Goal: Check status: Check status

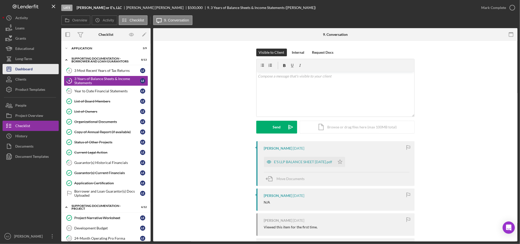
click at [32, 65] on div "Dashboard" at bounding box center [23, 69] width 17 height 11
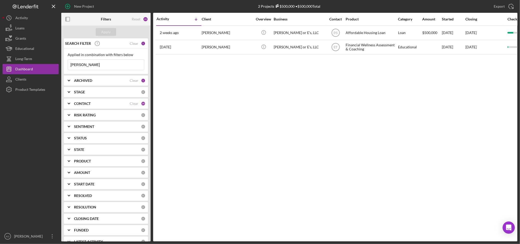
click at [137, 70] on icon "Icon/Menu Close" at bounding box center [139, 65] width 10 height 10
click at [110, 35] on div "Apply" at bounding box center [105, 32] width 9 height 8
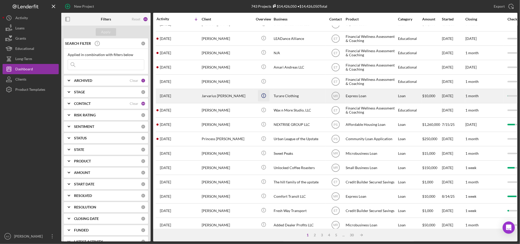
scroll to position [109, 0]
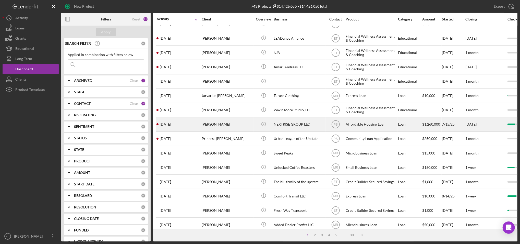
click at [214, 129] on div "[PERSON_NAME]" at bounding box center [227, 124] width 51 height 14
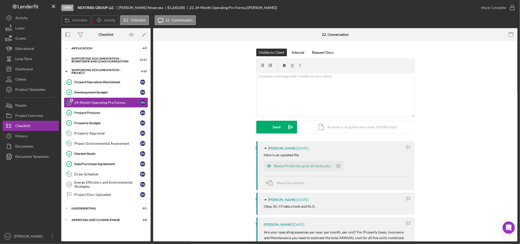
scroll to position [77, 0]
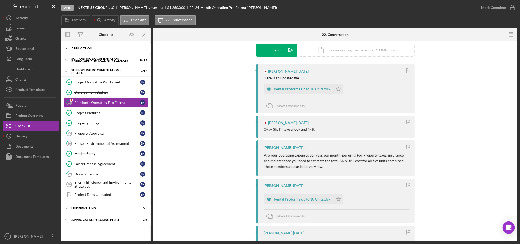
click at [86, 48] on div "Application" at bounding box center [108, 48] width 73 height 3
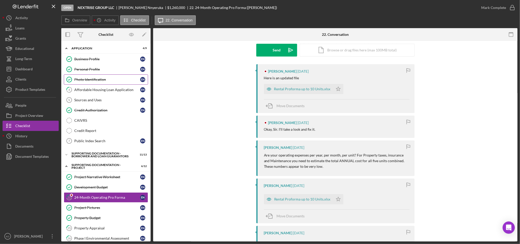
click at [91, 78] on div "Photo Identification" at bounding box center [107, 79] width 66 height 4
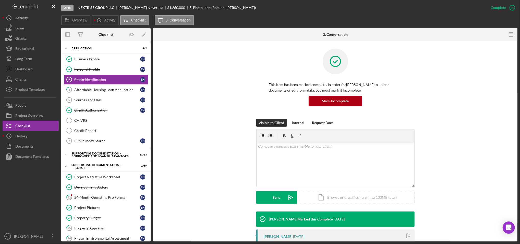
scroll to position [100, 0]
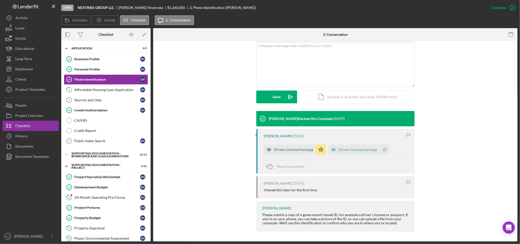
click at [282, 154] on div "Drivers License front.jpg" at bounding box center [290, 149] width 52 height 10
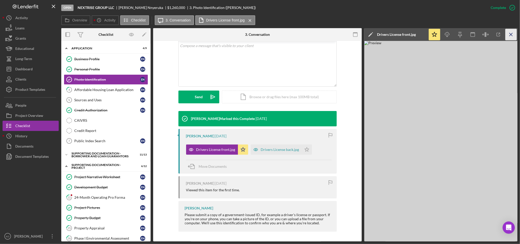
click at [511, 38] on icon "Icon/Menu Close" at bounding box center [511, 34] width 11 height 11
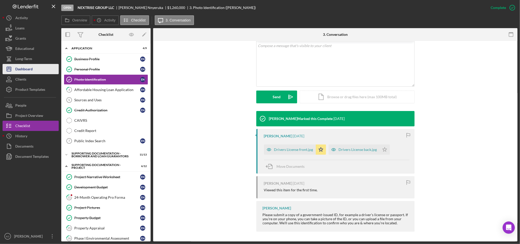
click at [34, 66] on button "Icon/Dashboard Dashboard" at bounding box center [31, 69] width 56 height 10
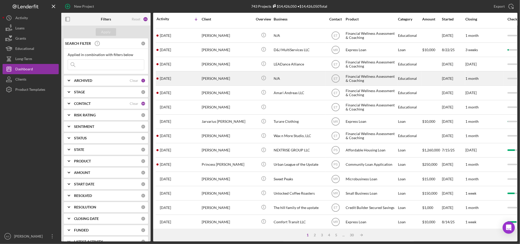
scroll to position [84, 0]
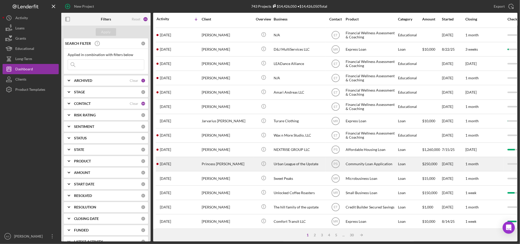
click at [281, 163] on div "Urban League of the Upstate" at bounding box center [299, 164] width 51 height 14
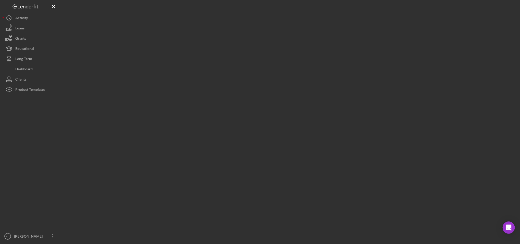
click at [281, 163] on div at bounding box center [289, 120] width 456 height 241
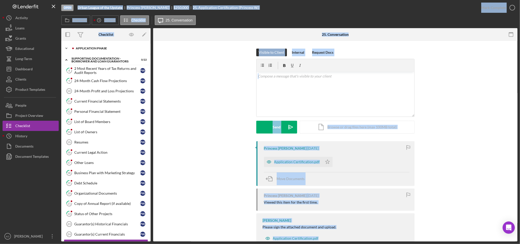
click at [86, 44] on div "Icon/Expander Application Phase 0 / 12" at bounding box center [105, 48] width 89 height 10
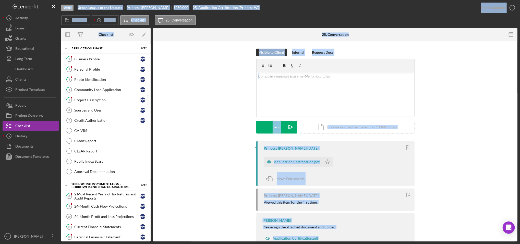
click at [102, 101] on div "Project Description" at bounding box center [107, 100] width 66 height 4
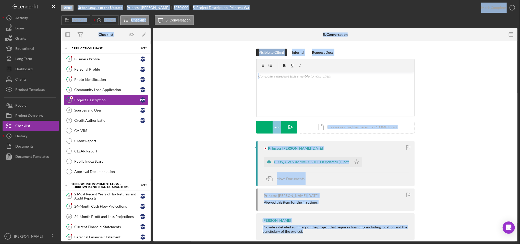
scroll to position [8, 0]
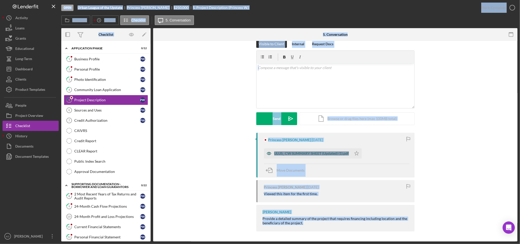
click at [307, 152] on div "ULUS_ CW SUMMARY SHEET (Updated) (1).pdf" at bounding box center [311, 153] width 75 height 4
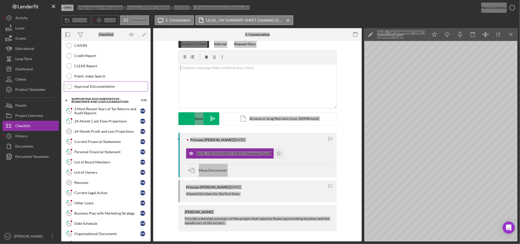
scroll to position [86, 0]
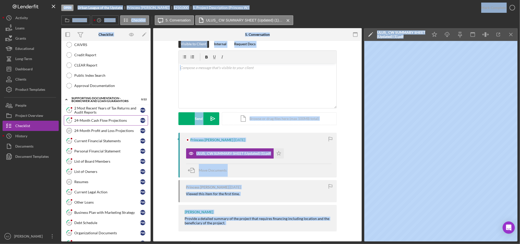
click at [117, 125] on link "9 24-Month Cash Flow Projections P W" at bounding box center [106, 120] width 84 height 10
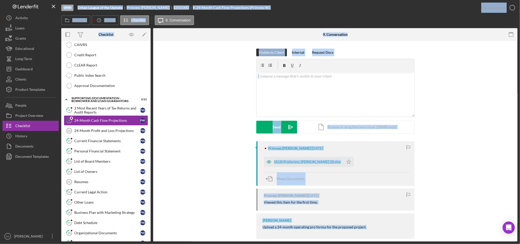
click at [187, 169] on div "Princess [PERSON_NAME] [DATE] ULUS Proforma; [PERSON_NAME] (2).xlsx Icon/Star M…" at bounding box center [335, 191] width 349 height 100
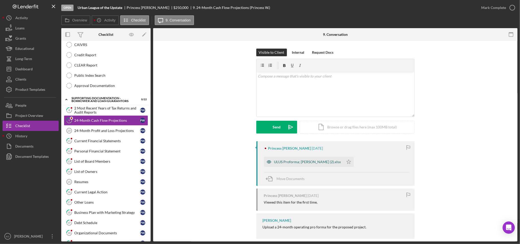
click at [295, 159] on div "ULUS Proforma; [PERSON_NAME] (2).xlsx" at bounding box center [304, 162] width 80 height 10
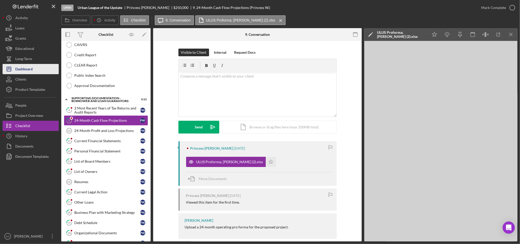
click at [39, 68] on button "Icon/Dashboard Dashboard" at bounding box center [31, 69] width 56 height 10
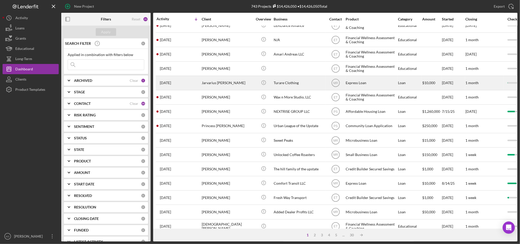
scroll to position [122, 0]
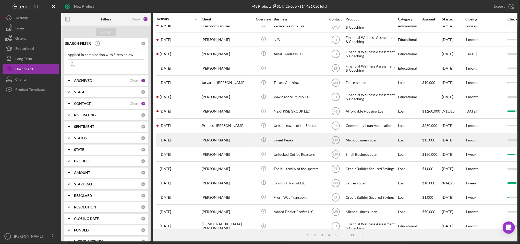
click at [283, 140] on div "Sweet Peaks" at bounding box center [299, 140] width 51 height 14
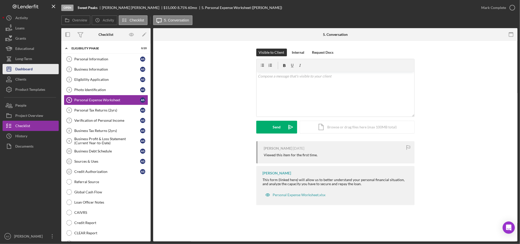
click at [25, 72] on div "Dashboard" at bounding box center [23, 69] width 17 height 11
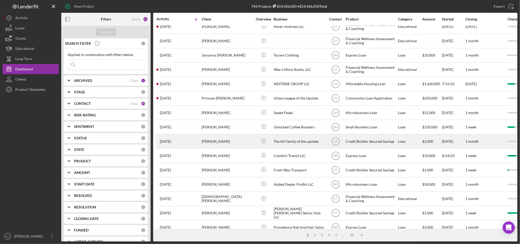
scroll to position [165, 0]
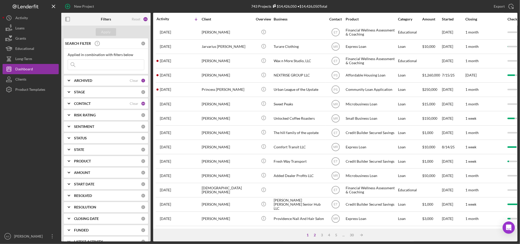
click at [315, 235] on div "2" at bounding box center [314, 235] width 7 height 4
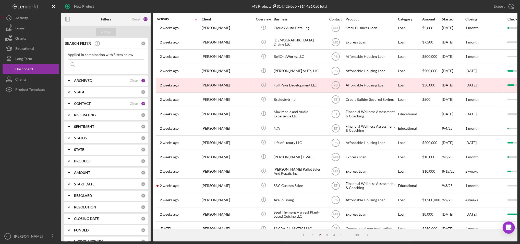
scroll to position [0, 0]
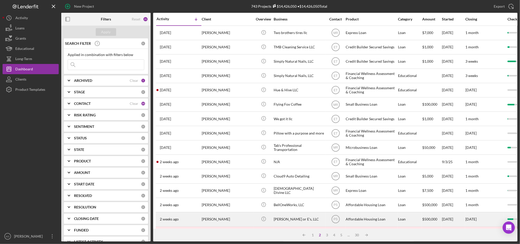
click at [296, 220] on div "[PERSON_NAME] or E's, LLC" at bounding box center [299, 219] width 51 height 14
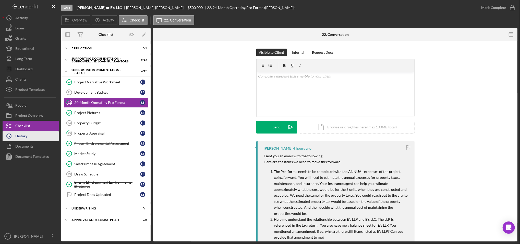
click at [40, 139] on button "Icon/History History" at bounding box center [31, 136] width 56 height 10
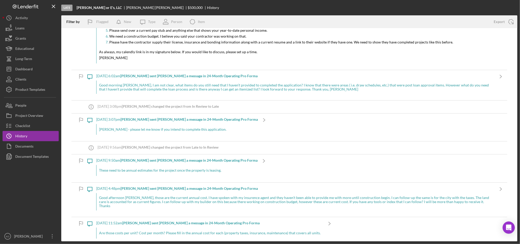
scroll to position [80, 0]
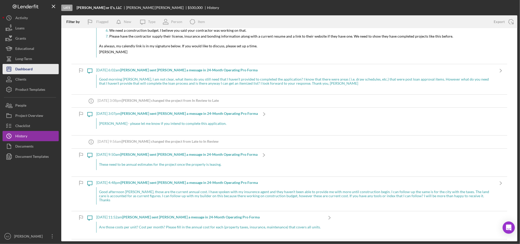
click at [35, 68] on button "Icon/Dashboard Dashboard" at bounding box center [31, 69] width 56 height 10
